Goal: Information Seeking & Learning: Learn about a topic

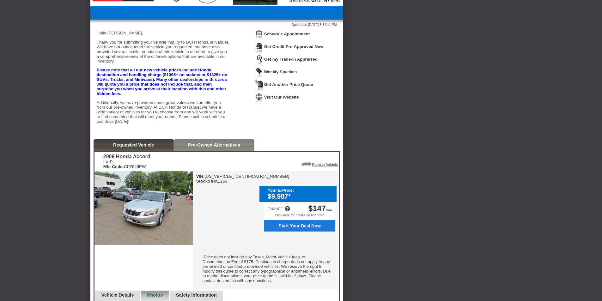
scroll to position [158, 0]
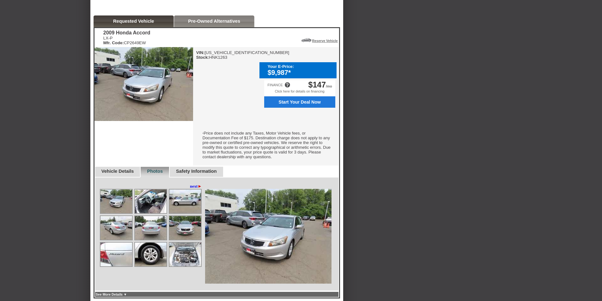
click at [194, 189] on link "next ►" at bounding box center [196, 186] width 12 height 5
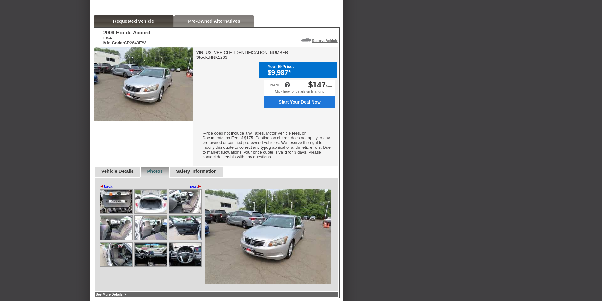
drag, startPoint x: 144, startPoint y: 262, endPoint x: 139, endPoint y: 256, distance: 7.6
click at [144, 261] on img at bounding box center [151, 255] width 32 height 24
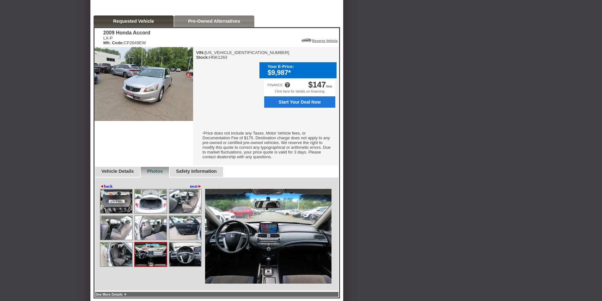
click at [152, 259] on img at bounding box center [151, 255] width 32 height 24
drag, startPoint x: 174, startPoint y: 260, endPoint x: 170, endPoint y: 257, distance: 5.9
click at [174, 260] on img at bounding box center [186, 255] width 32 height 24
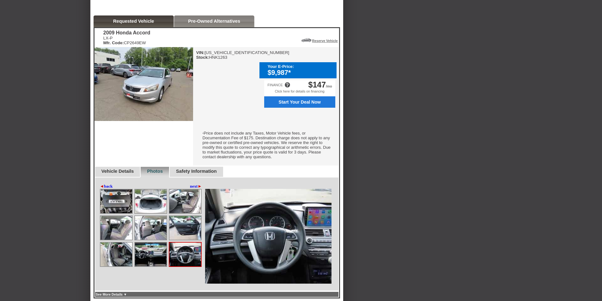
click at [286, 85] on div at bounding box center [288, 85] width 6 height 6
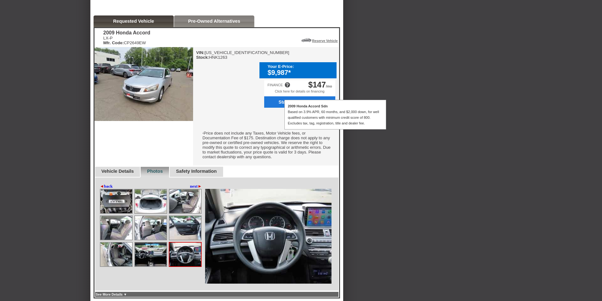
click at [381, 153] on div "Back To Quote [GEOGRAPHIC_DATA], DCH Honda of Nanuet is more than happy to sche…" at bounding box center [301, 198] width 602 height 695
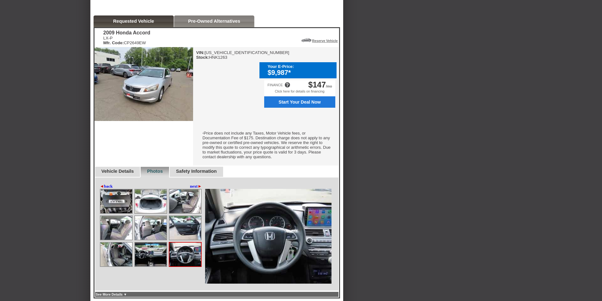
click at [217, 174] on link "Safety Information" at bounding box center [196, 171] width 41 height 5
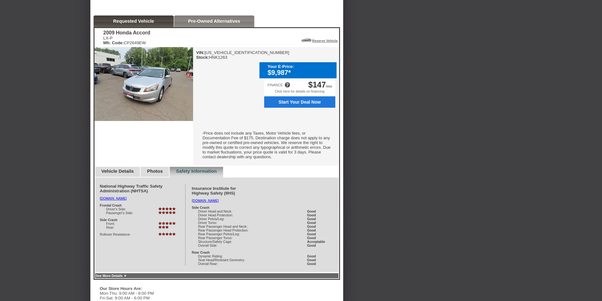
click at [163, 174] on link "Photos" at bounding box center [155, 171] width 16 height 5
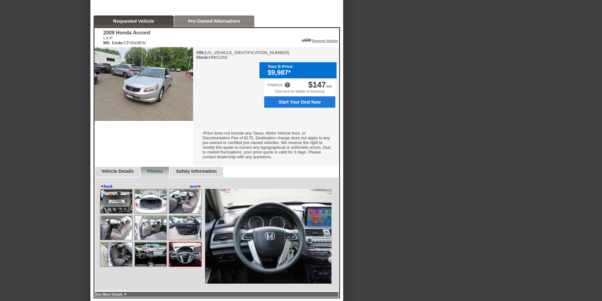
click at [128, 174] on link "Vehicle Details" at bounding box center [118, 171] width 33 height 5
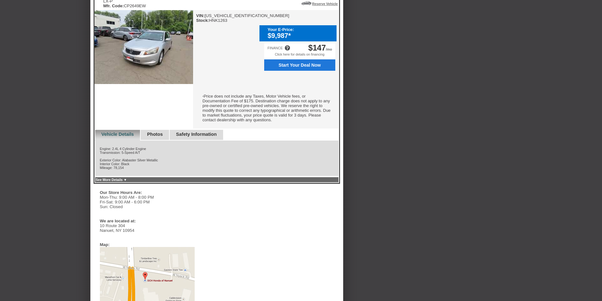
scroll to position [37, 0]
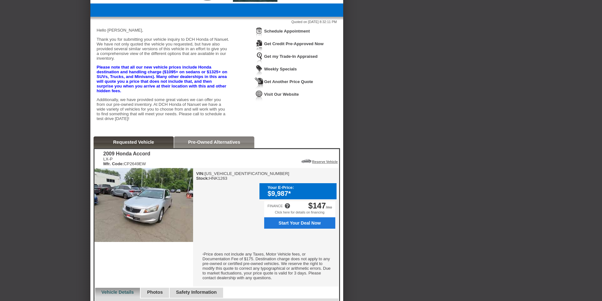
click at [193, 145] on link "Pre-Owned Alternatives" at bounding box center [214, 142] width 52 height 5
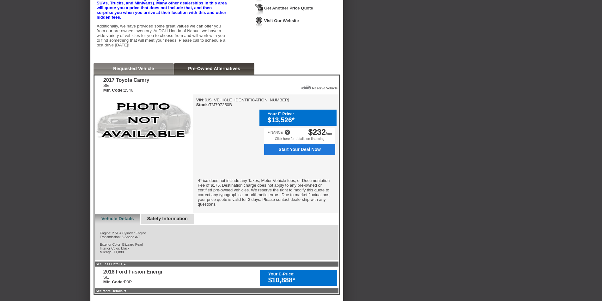
scroll to position [132, 0]
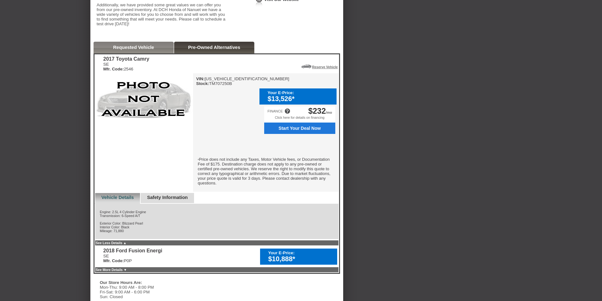
click at [128, 50] on link "Requested Vehicle" at bounding box center [133, 47] width 41 height 5
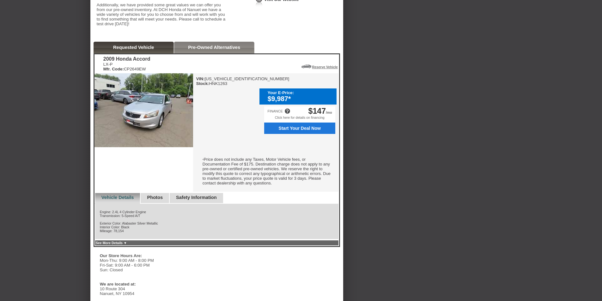
click at [135, 132] on img at bounding box center [144, 110] width 99 height 74
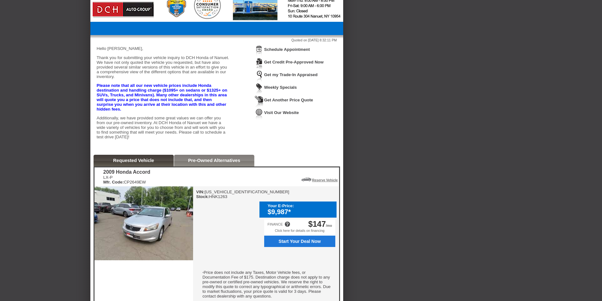
scroll to position [0, 0]
